Goal: Information Seeking & Learning: Learn about a topic

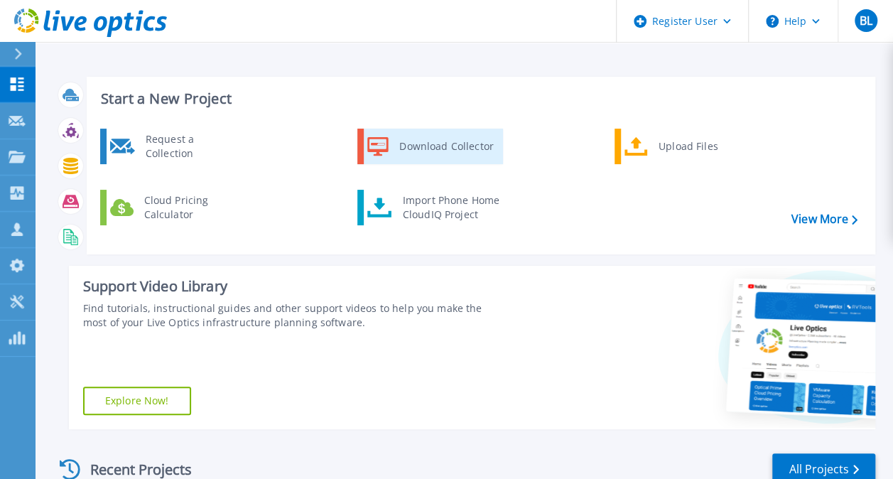
click at [473, 152] on div "Download Collector" at bounding box center [445, 146] width 107 height 28
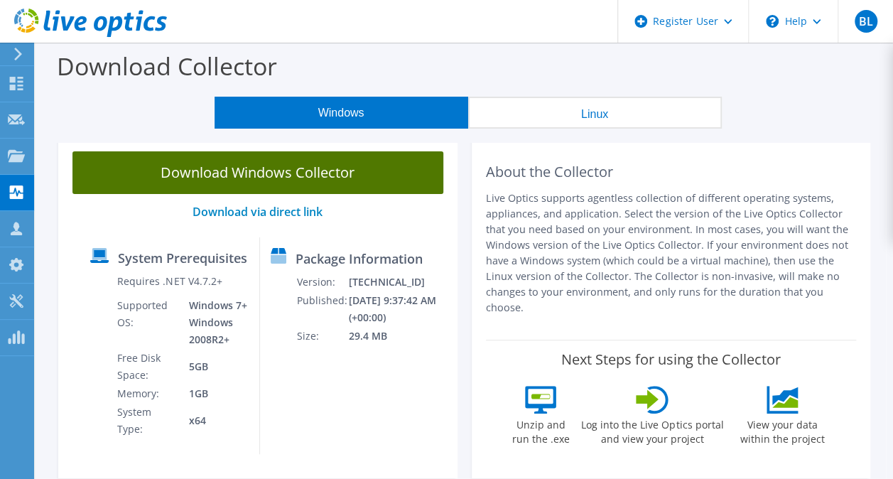
click at [307, 177] on link "Download Windows Collector" at bounding box center [257, 172] width 371 height 43
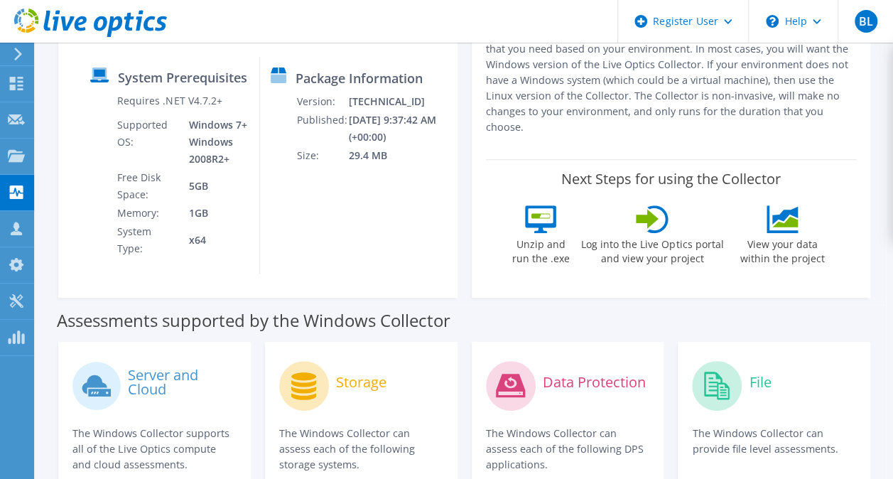
scroll to position [189, 0]
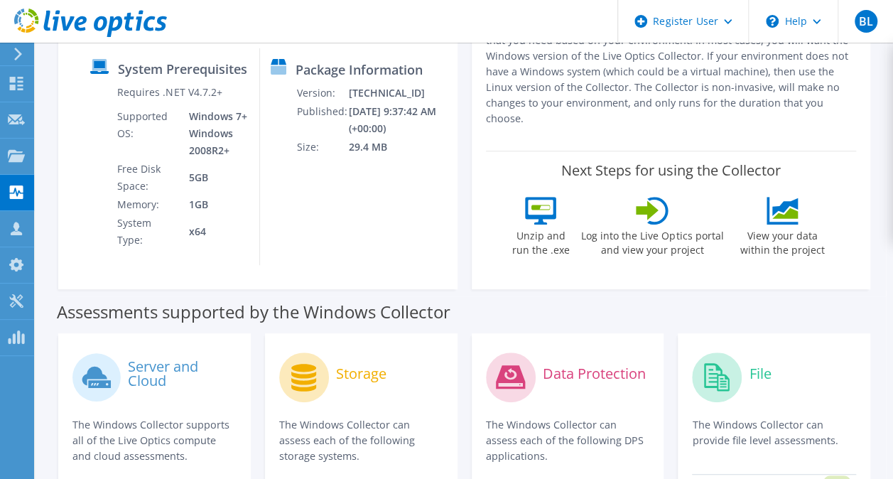
click at [237, 252] on div "Download Windows Collector Download via direct link System Prerequisites Requir…" at bounding box center [257, 118] width 399 height 341
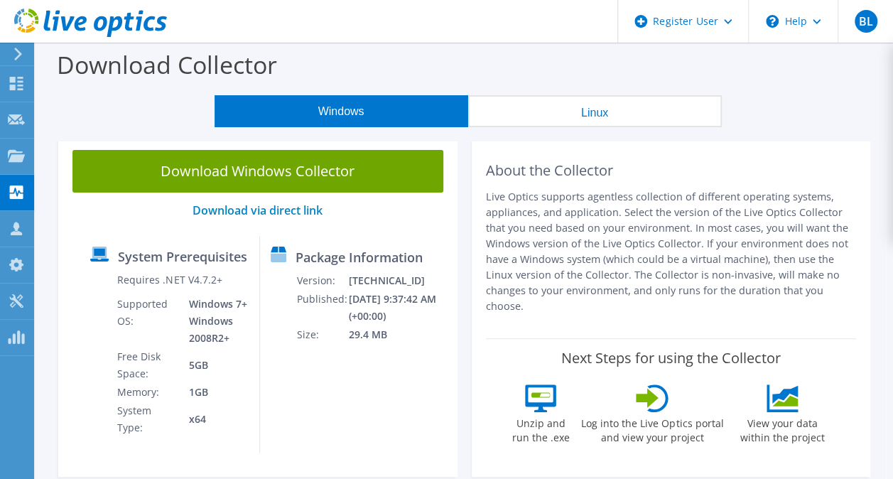
scroll to position [0, 0]
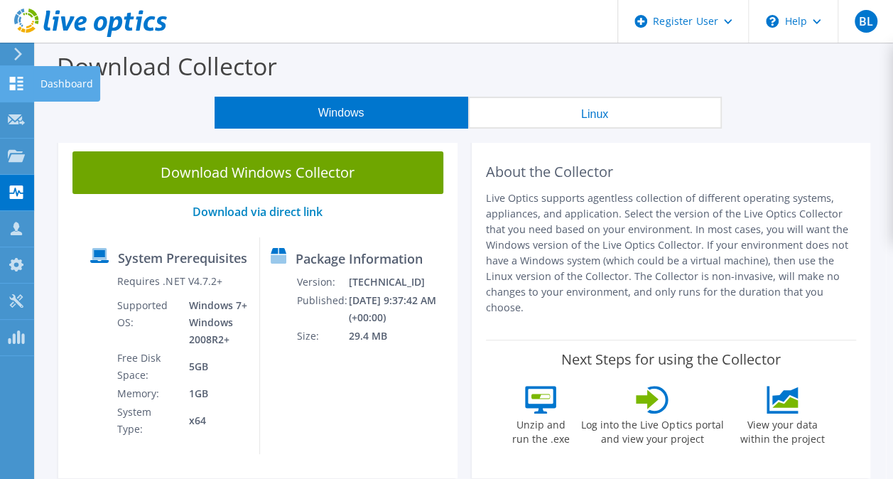
click at [18, 84] on icon at bounding box center [16, 84] width 17 height 14
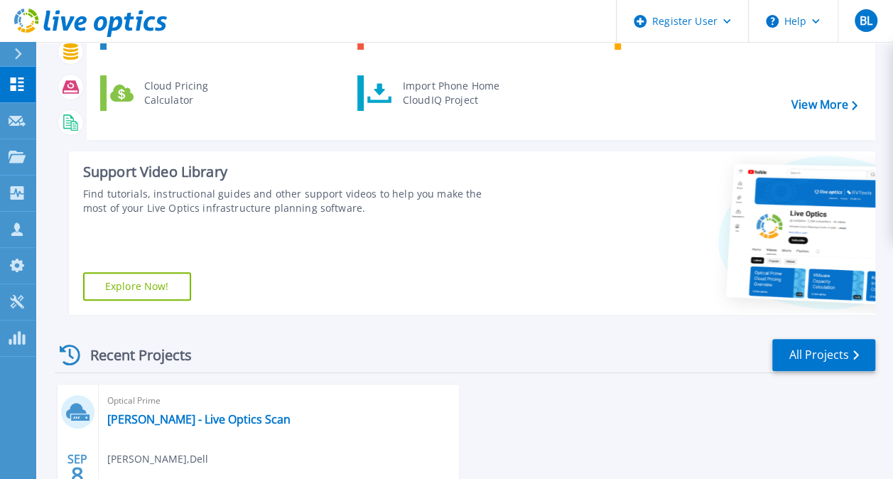
scroll to position [284, 0]
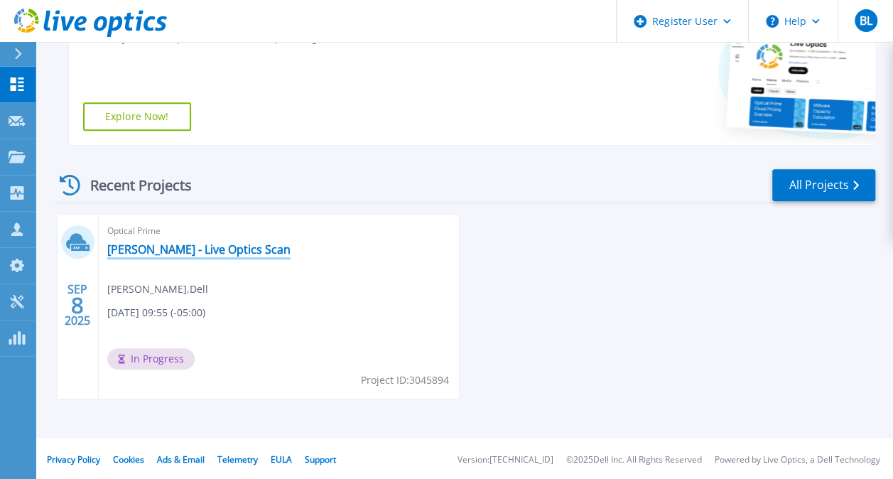
click at [163, 247] on link "Bradley - Live Optics Scan" at bounding box center [198, 249] width 183 height 14
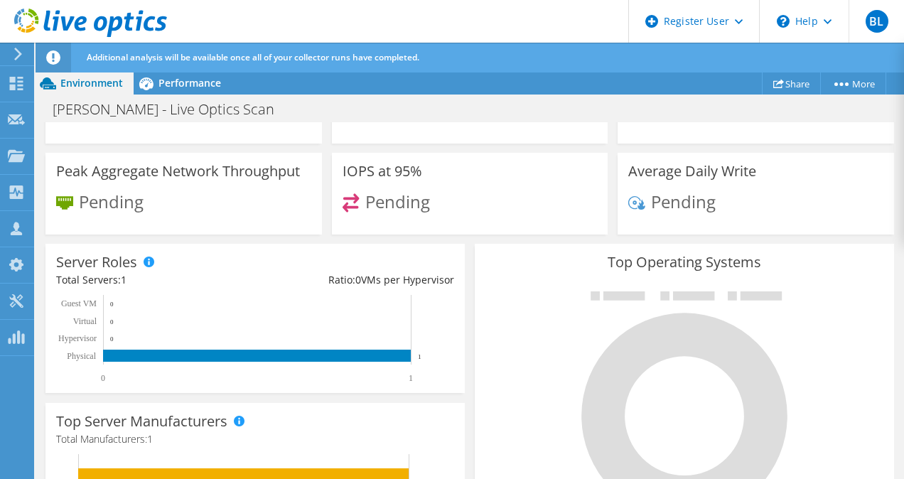
scroll to position [68, 0]
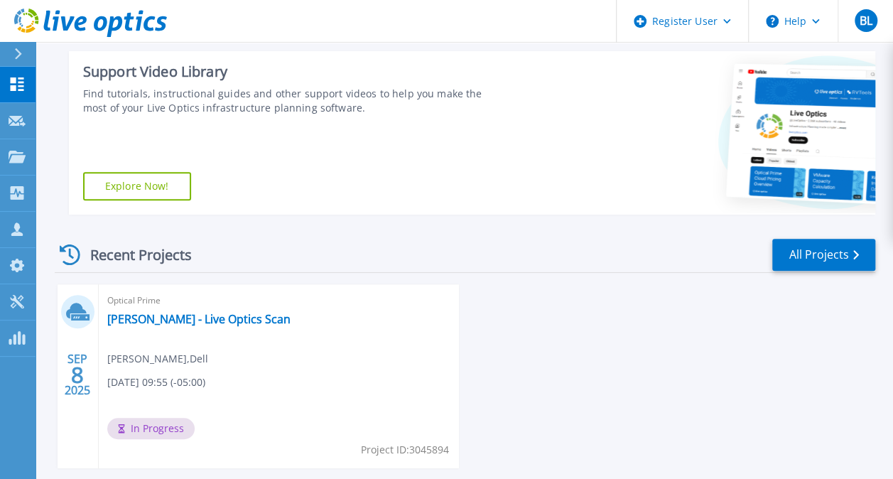
scroll to position [192, 0]
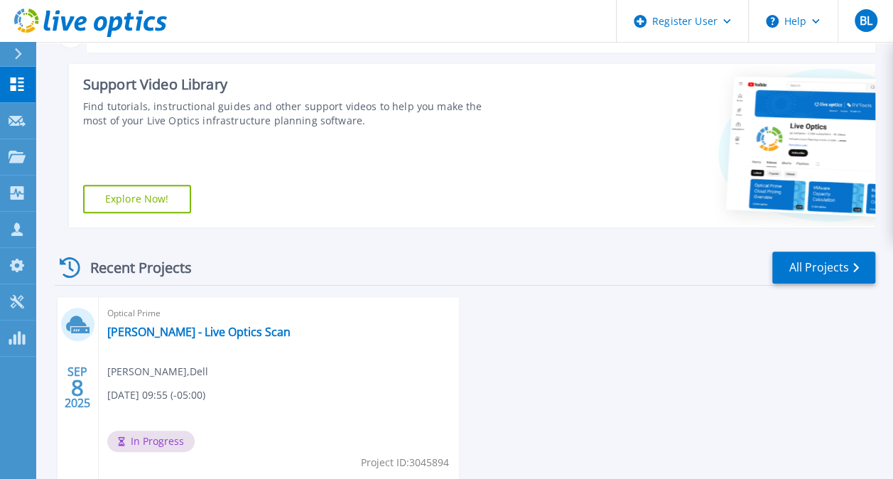
scroll to position [284, 0]
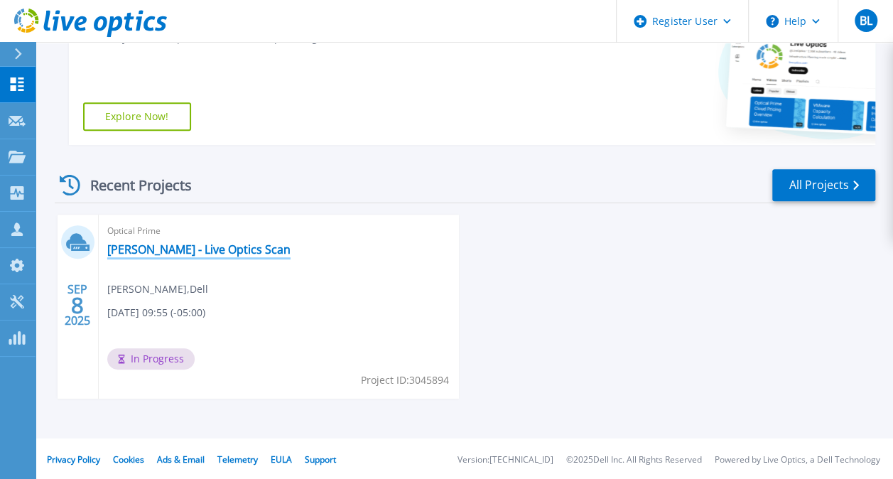
click at [188, 247] on link "[PERSON_NAME] - Live Optics Scan" at bounding box center [198, 249] width 183 height 14
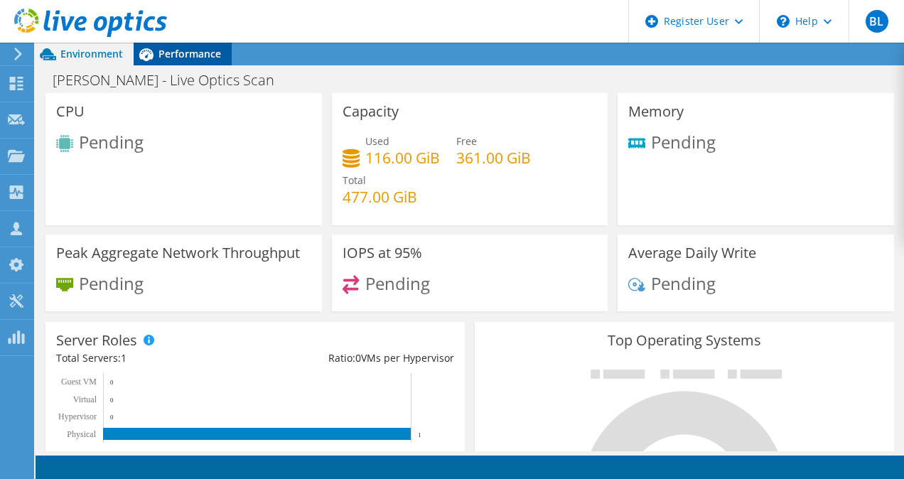
click at [189, 58] on span "Performance" at bounding box center [189, 54] width 63 height 14
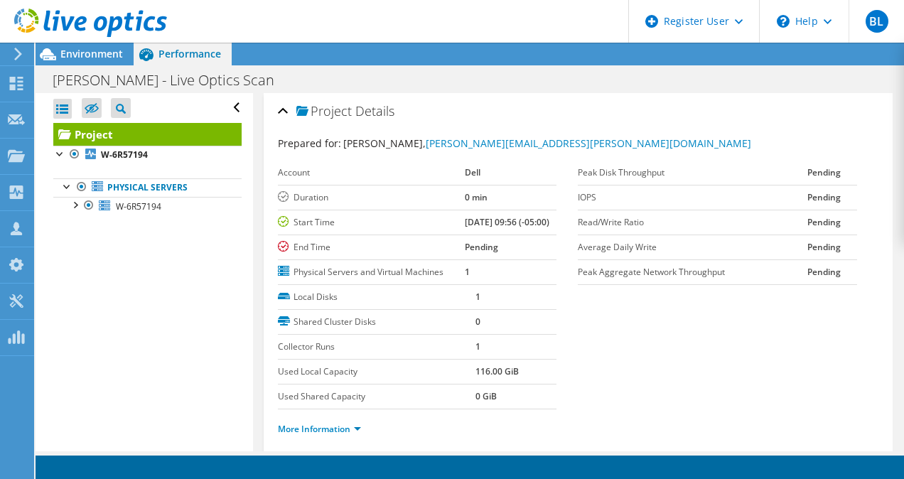
click at [80, 28] on use at bounding box center [90, 23] width 153 height 28
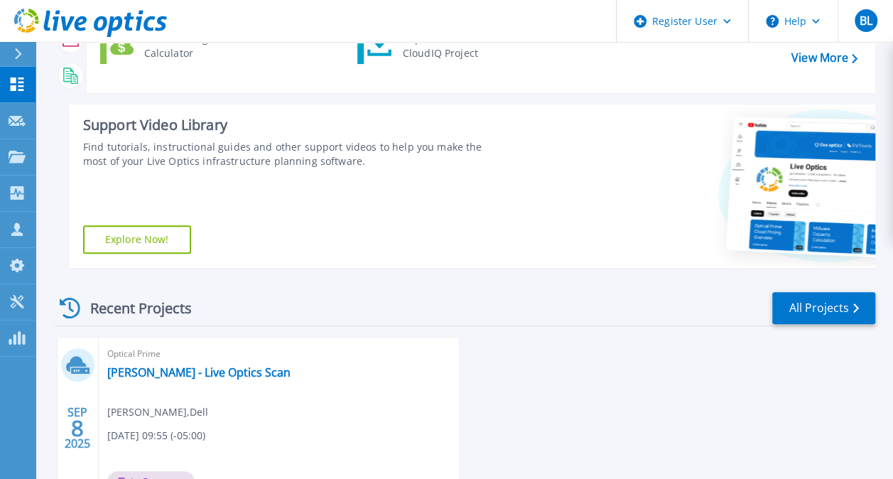
scroll to position [286, 0]
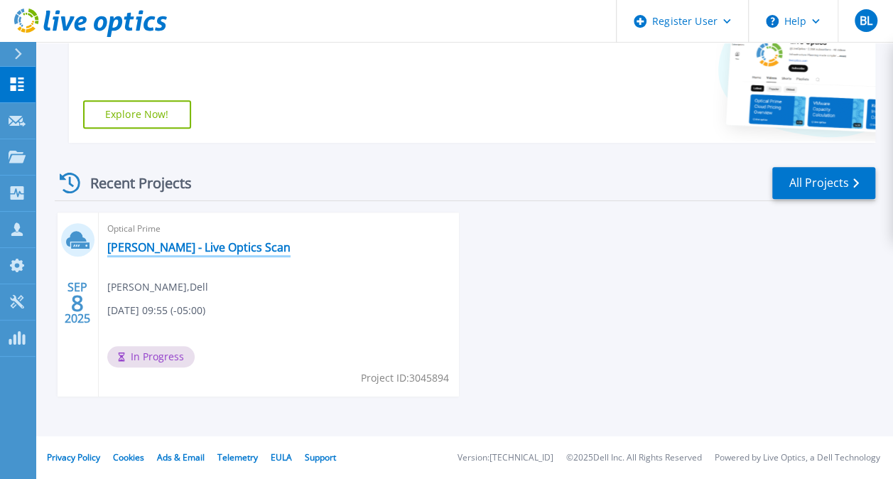
click at [188, 249] on link "[PERSON_NAME] - Live Optics Scan" at bounding box center [198, 247] width 183 height 14
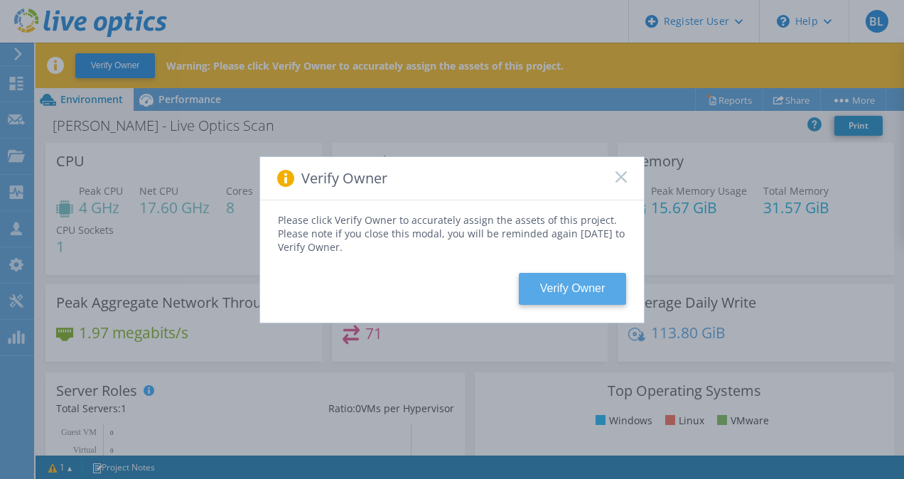
click at [584, 279] on button "Verify Owner" at bounding box center [572, 289] width 107 height 32
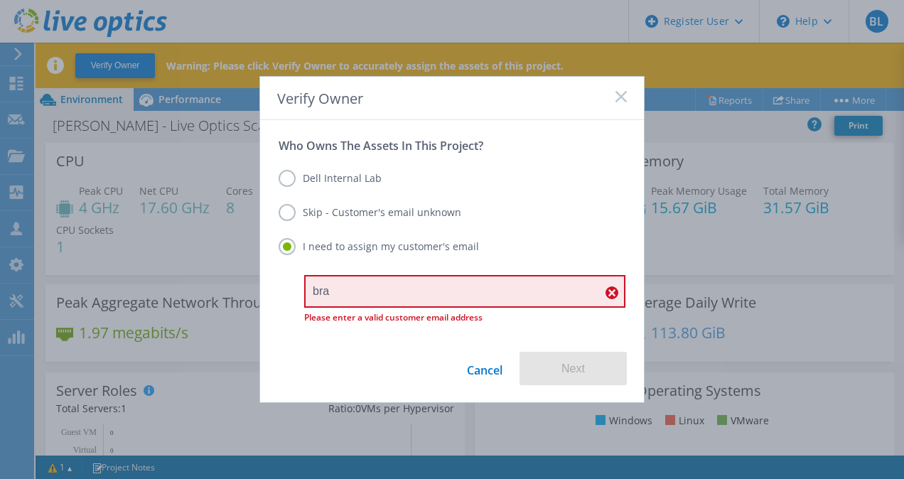
type input "[PERSON_NAME][EMAIL_ADDRESS][PERSON_NAME][DOMAIN_NAME]"
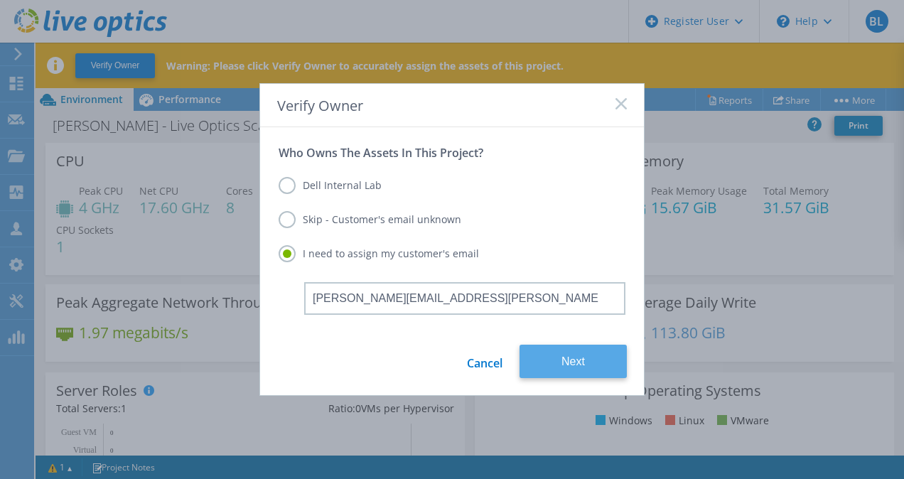
click at [569, 367] on button "Next" at bounding box center [573, 361] width 107 height 33
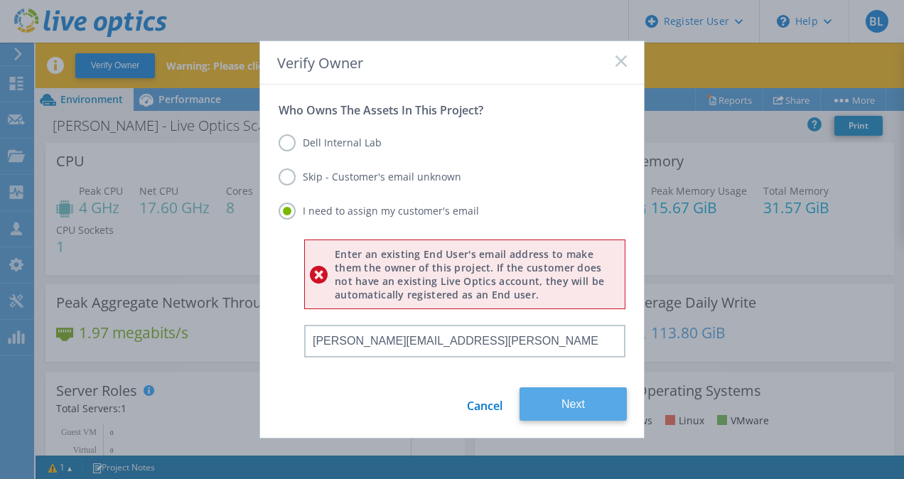
click at [550, 390] on button "Next" at bounding box center [573, 403] width 107 height 33
click at [287, 179] on label "Skip - Customer's email unknown" at bounding box center [370, 176] width 183 height 17
click at [0, 0] on input "Skip - Customer's email unknown" at bounding box center [0, 0] width 0 height 0
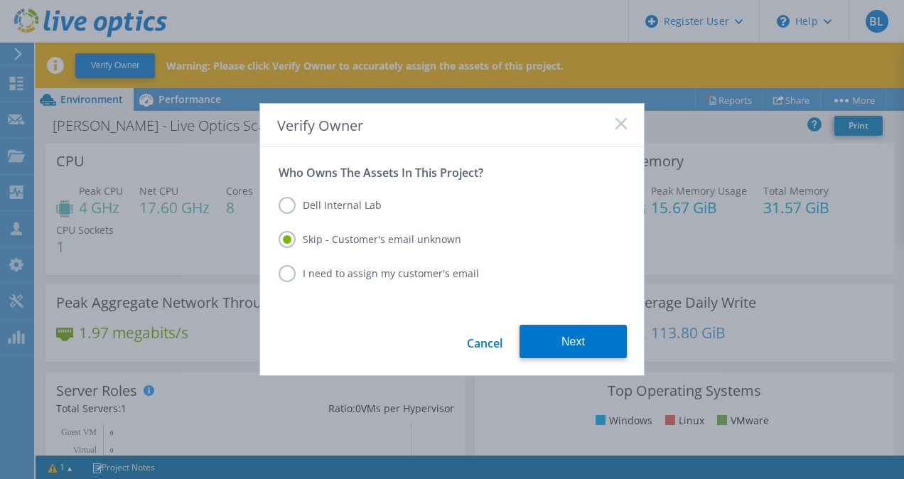
click at [293, 205] on label "Dell Internal Lab" at bounding box center [330, 205] width 103 height 17
click at [0, 0] on input "Dell Internal Lab" at bounding box center [0, 0] width 0 height 0
click at [286, 235] on label "Skip - Customer's email unknown" at bounding box center [370, 239] width 183 height 17
click at [0, 0] on input "Skip - Customer's email unknown" at bounding box center [0, 0] width 0 height 0
click at [573, 350] on button "Next" at bounding box center [573, 341] width 107 height 33
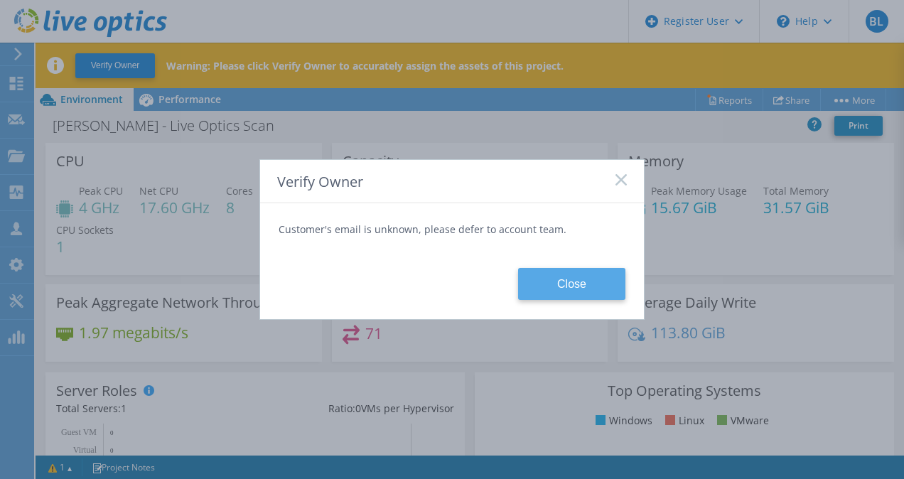
click at [550, 287] on button "Close" at bounding box center [571, 284] width 107 height 32
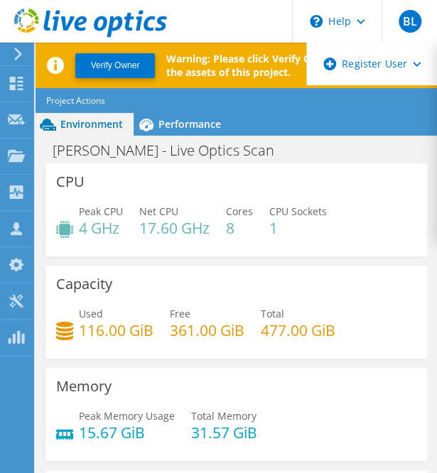
click at [371, 131] on div "Environment Performance Upgrades" at bounding box center [237, 124] width 402 height 23
click at [102, 68] on button "Verify Owner" at bounding box center [115, 65] width 80 height 25
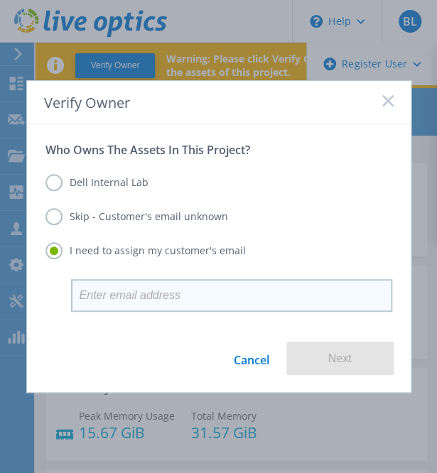
click at [213, 306] on input "email" at bounding box center [231, 295] width 321 height 33
type input "bradley.lomax@dell.com"
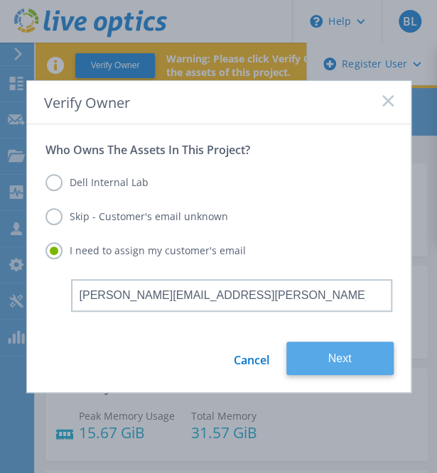
click at [368, 355] on button "Next" at bounding box center [339, 358] width 107 height 33
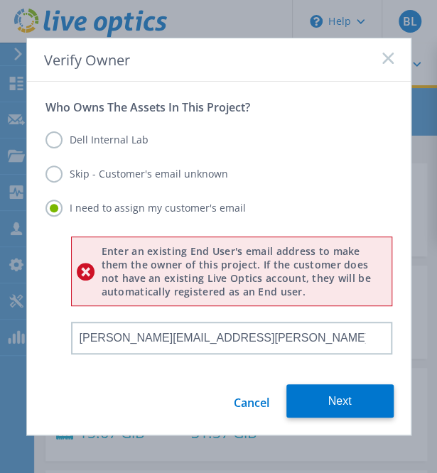
click at [51, 139] on label "Dell Internal Lab" at bounding box center [96, 139] width 103 height 17
click at [0, 0] on input "Dell Internal Lab" at bounding box center [0, 0] width 0 height 0
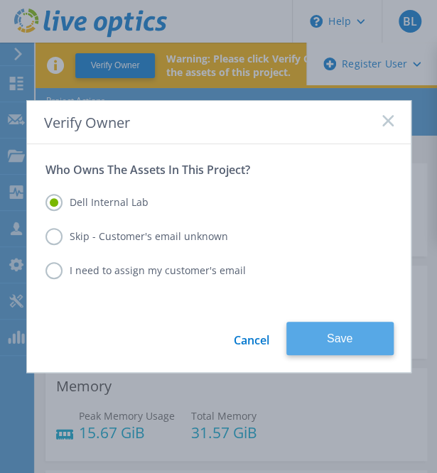
click at [338, 338] on button "Save" at bounding box center [339, 338] width 107 height 33
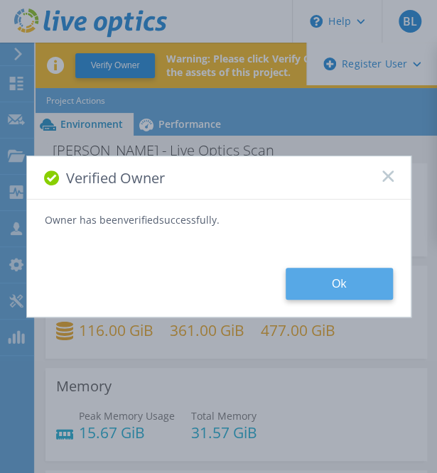
click at [357, 293] on button "Ok" at bounding box center [339, 284] width 107 height 32
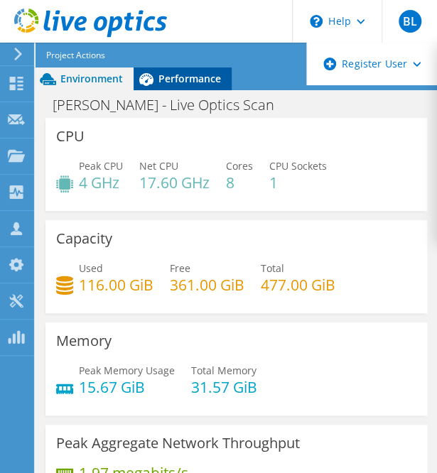
click at [213, 80] on span "Performance" at bounding box center [189, 79] width 63 height 14
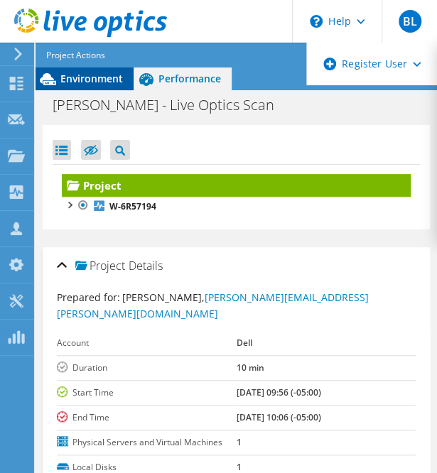
click at [92, 84] on span "Environment" at bounding box center [91, 79] width 63 height 14
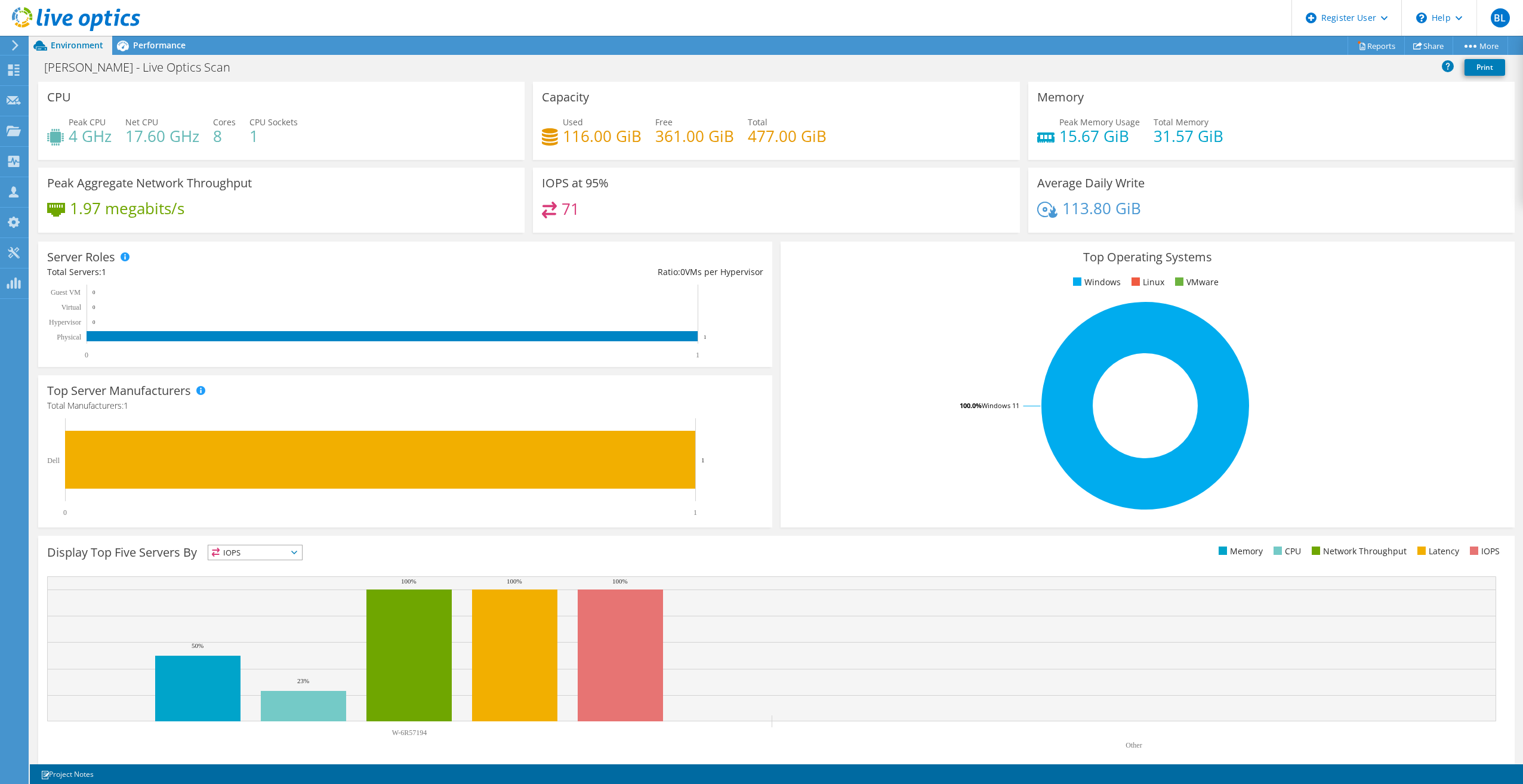
click at [280, 397] on span "IOPS" at bounding box center [255, 552] width 94 height 14
click at [250, 397] on li "Latency" at bounding box center [255, 635] width 94 height 17
click at [366, 397] on rect at bounding box center [515, 655] width 86 height 132
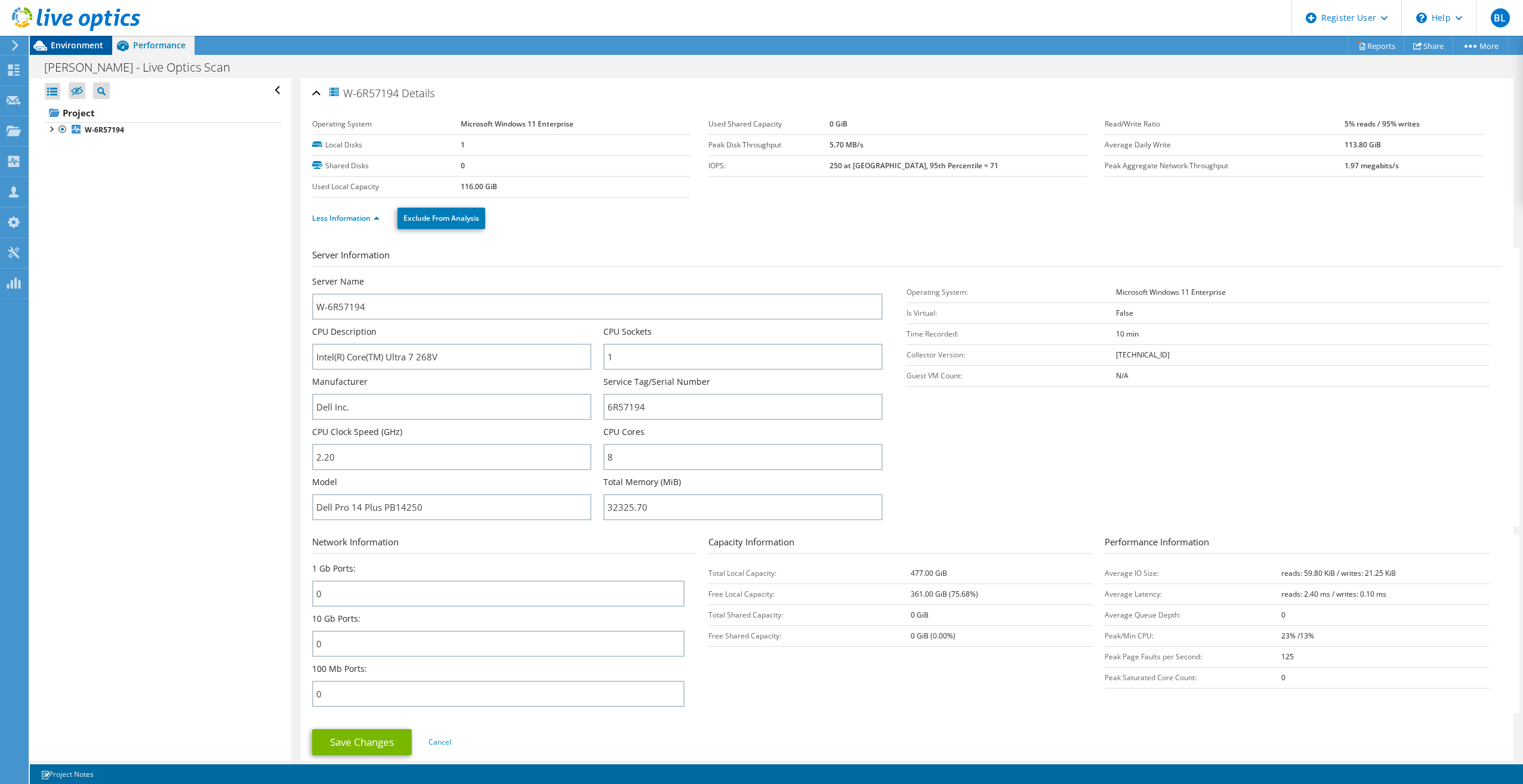
click at [83, 44] on span "Environment" at bounding box center [76, 45] width 53 height 12
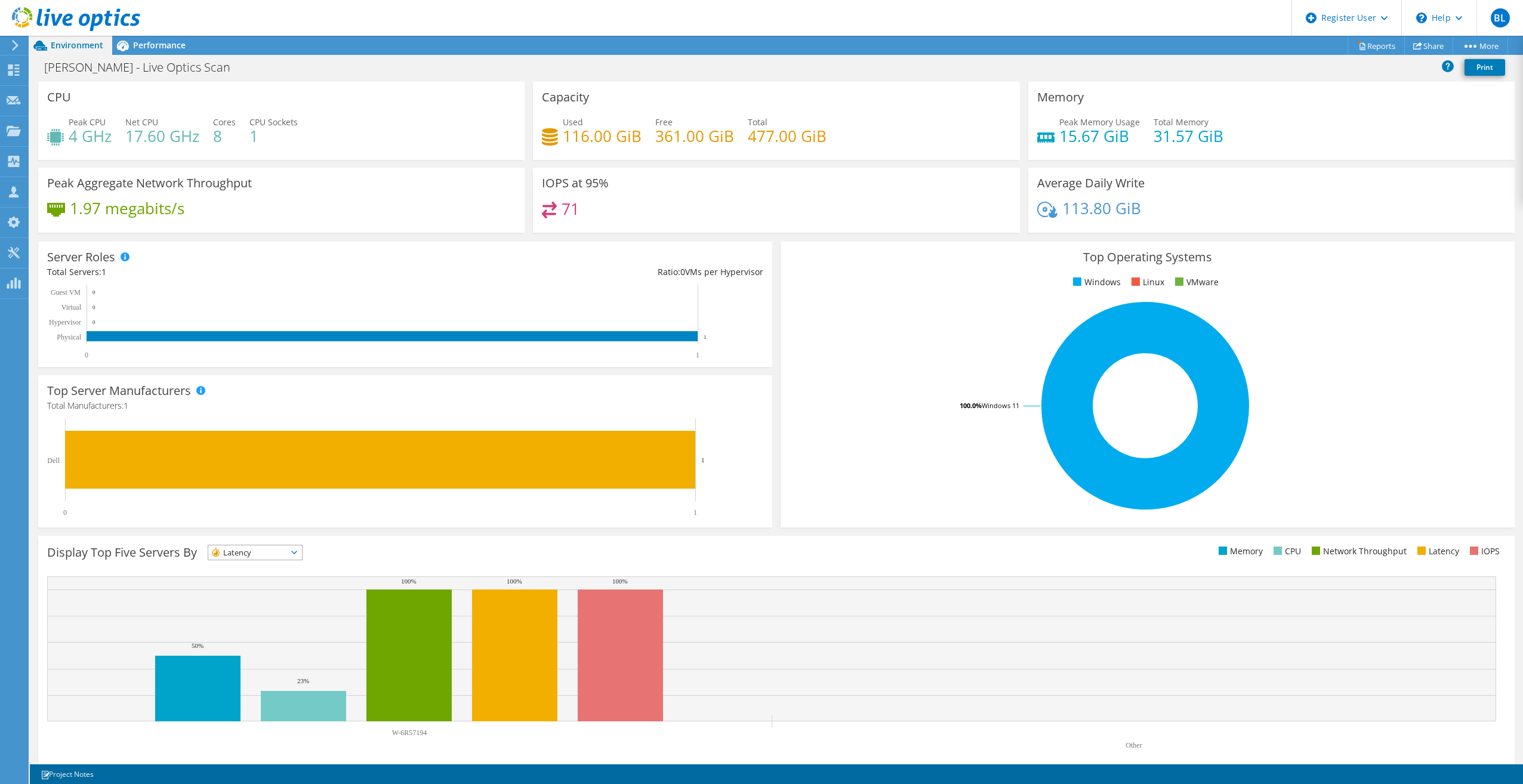
click at [302, 397] on span "Latency" at bounding box center [255, 552] width 94 height 14
click at [288, 397] on li "IOPS" at bounding box center [255, 568] width 94 height 17
click at [160, 48] on span "Performance" at bounding box center [159, 45] width 53 height 12
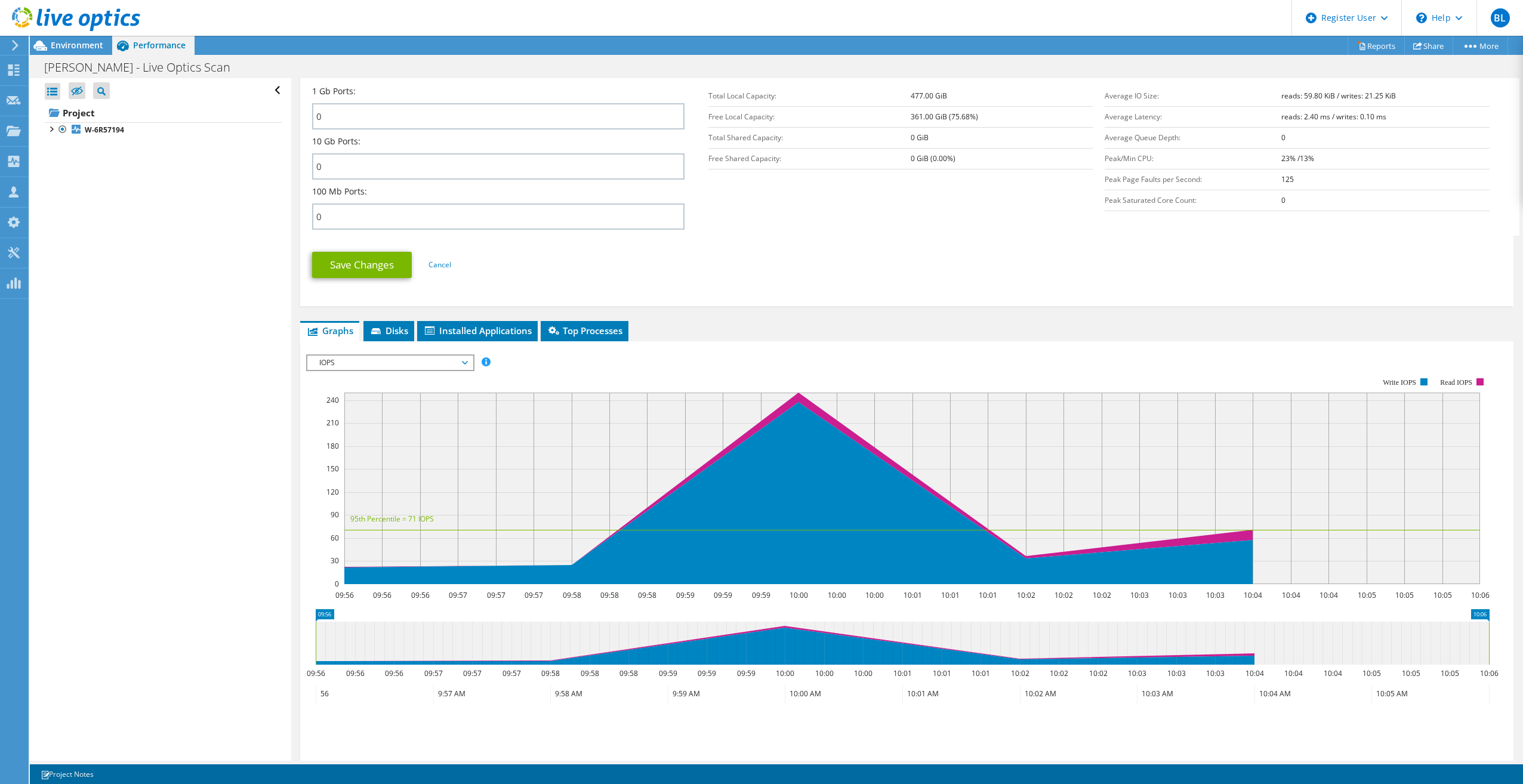
scroll to position [561, 0]
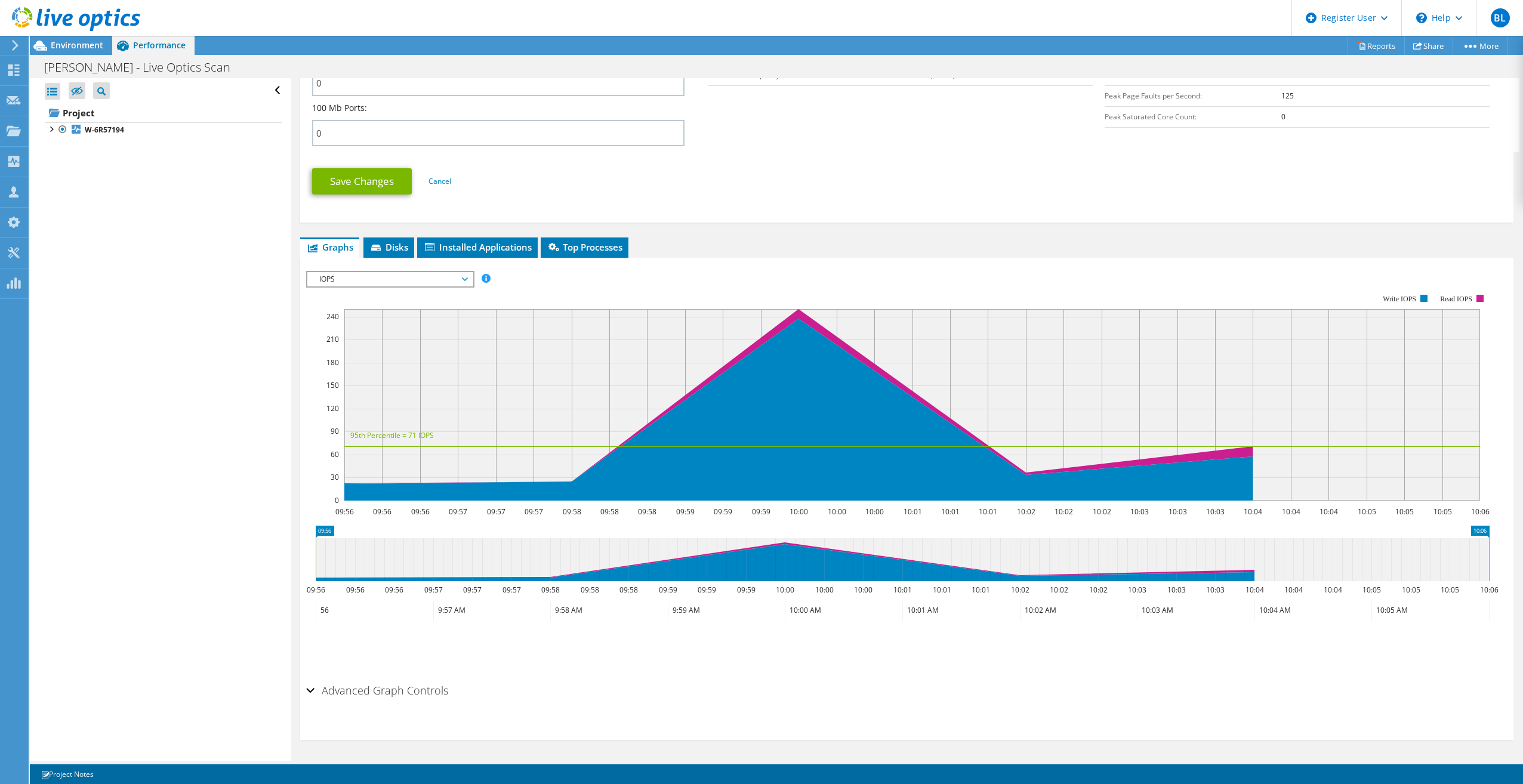
click at [353, 397] on h2 "Advanced Graph Controls" at bounding box center [377, 690] width 142 height 24
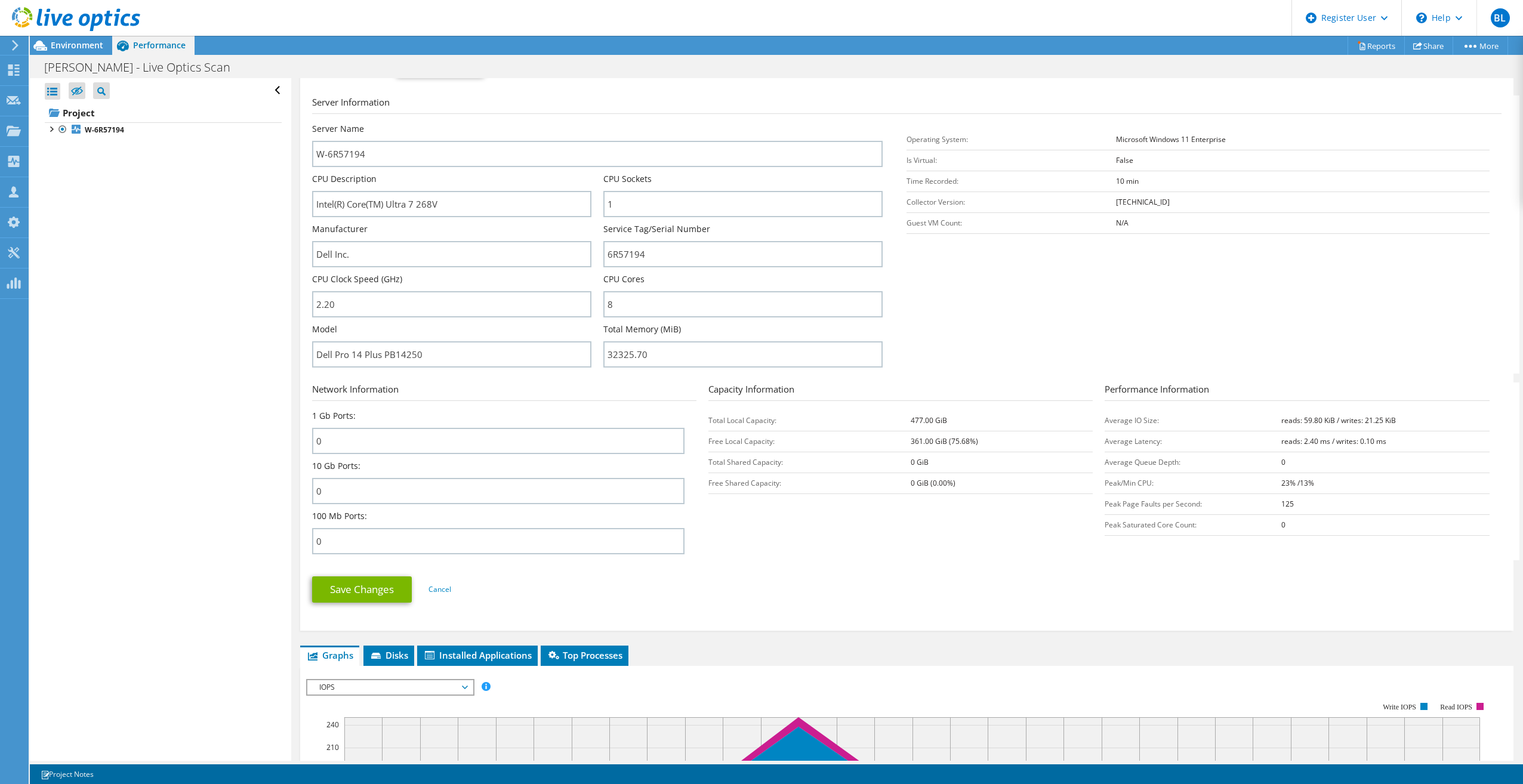
scroll to position [159, 0]
